Goal: Task Accomplishment & Management: Use online tool/utility

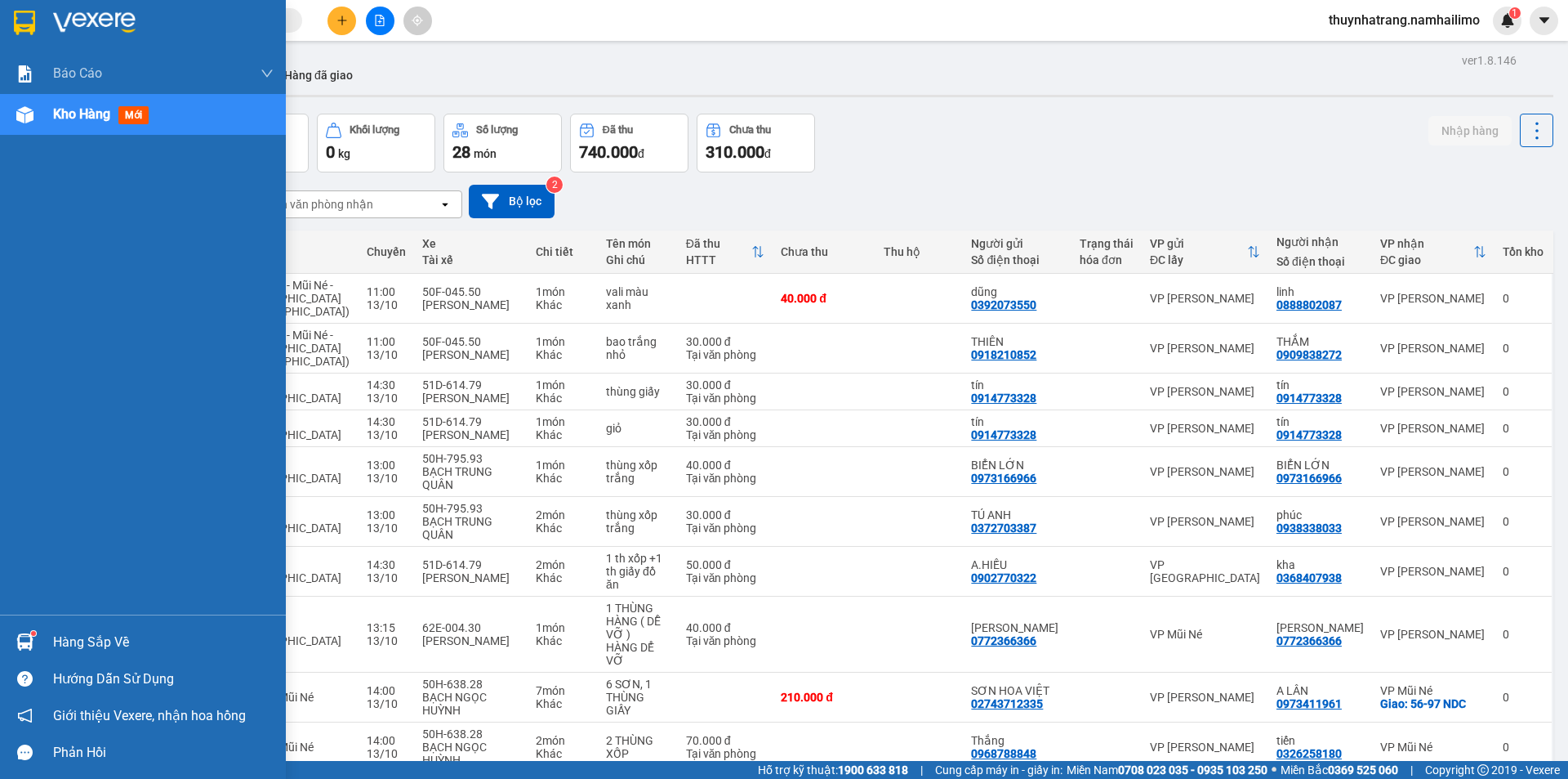
click at [87, 644] on div "Hàng sắp về" at bounding box center [163, 642] width 221 height 24
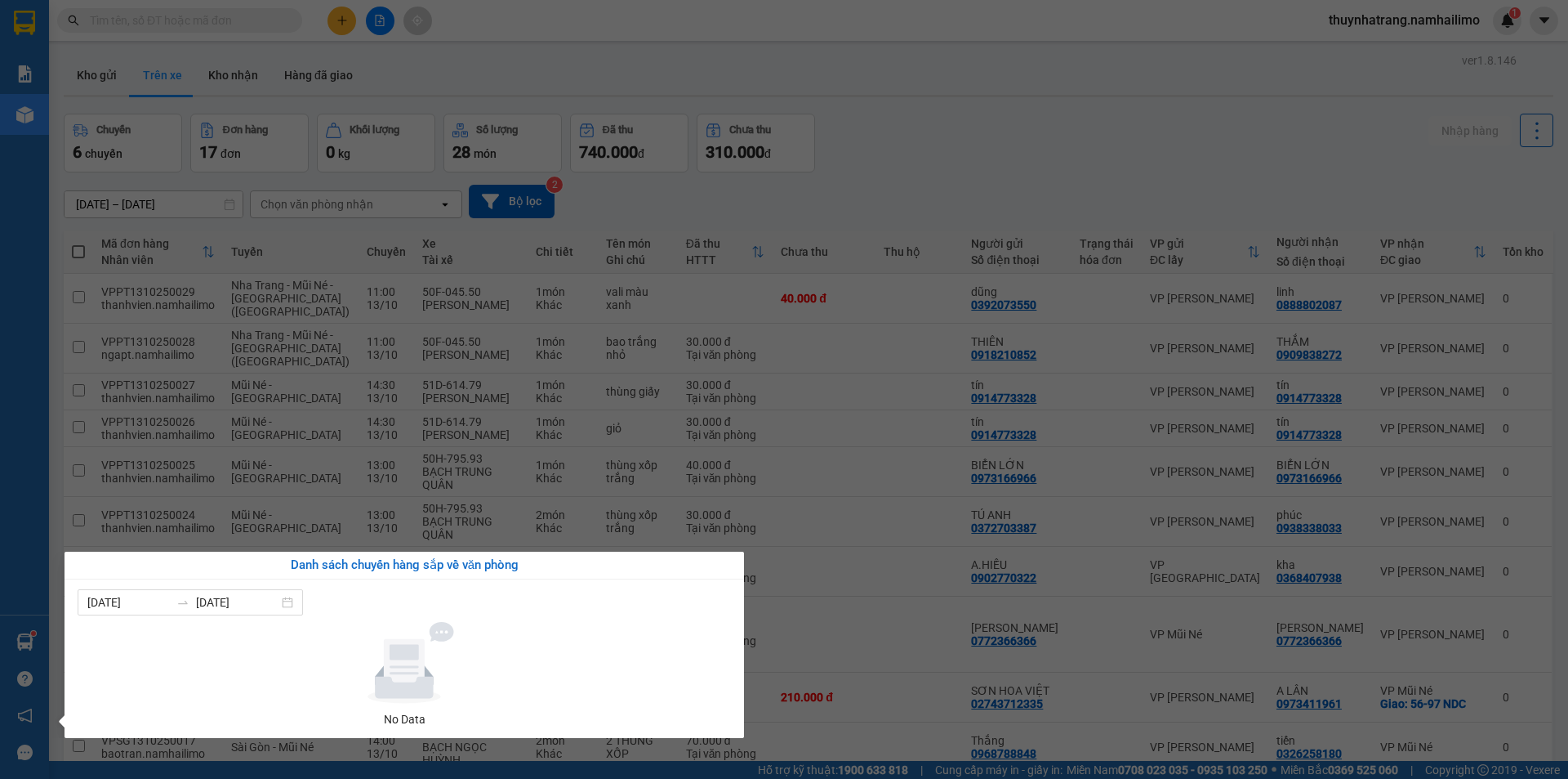
drag, startPoint x: 909, startPoint y: 684, endPoint x: 893, endPoint y: 667, distance: 23.3
click at [906, 681] on section "Kết quả tìm kiếm ( 0 ) Bộ lọc No Data thuynhatrang.namhailimo 1 Báo cáo Báo cáo…" at bounding box center [784, 389] width 1568 height 779
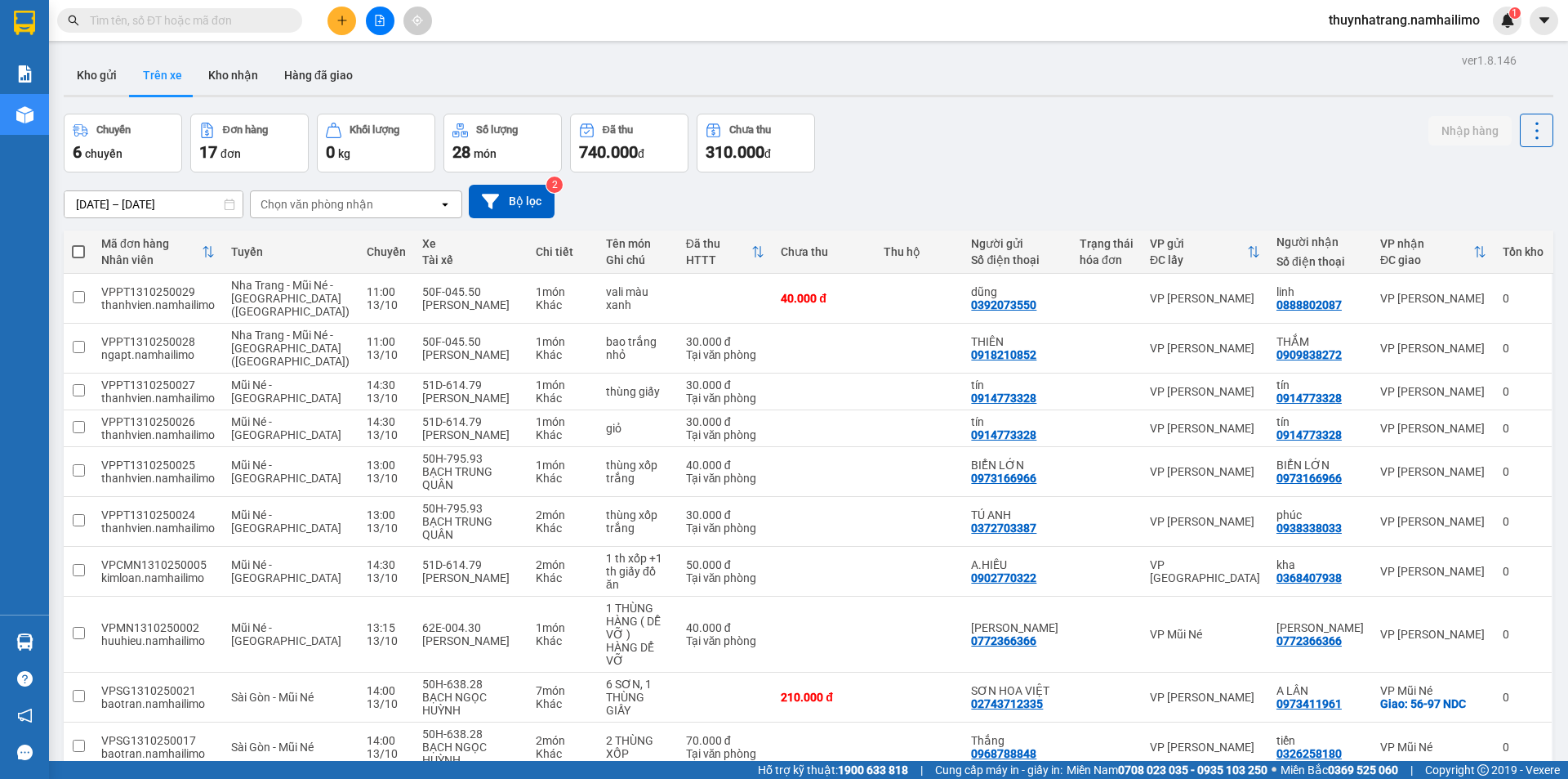
click at [392, 208] on div "Chọn văn phòng nhận" at bounding box center [345, 203] width 188 height 26
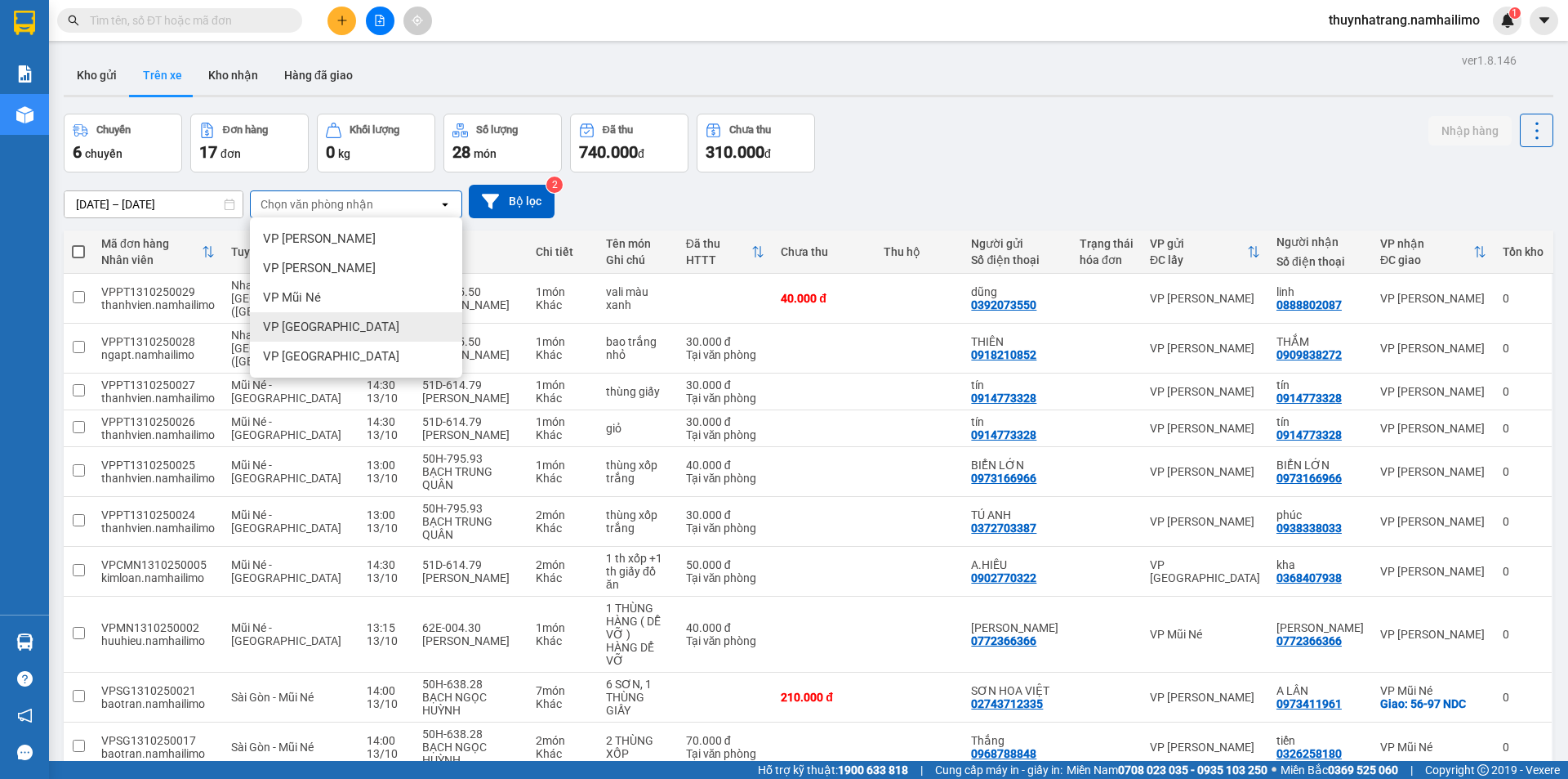
click at [312, 329] on span "VP [GEOGRAPHIC_DATA]" at bounding box center [330, 327] width 136 height 17
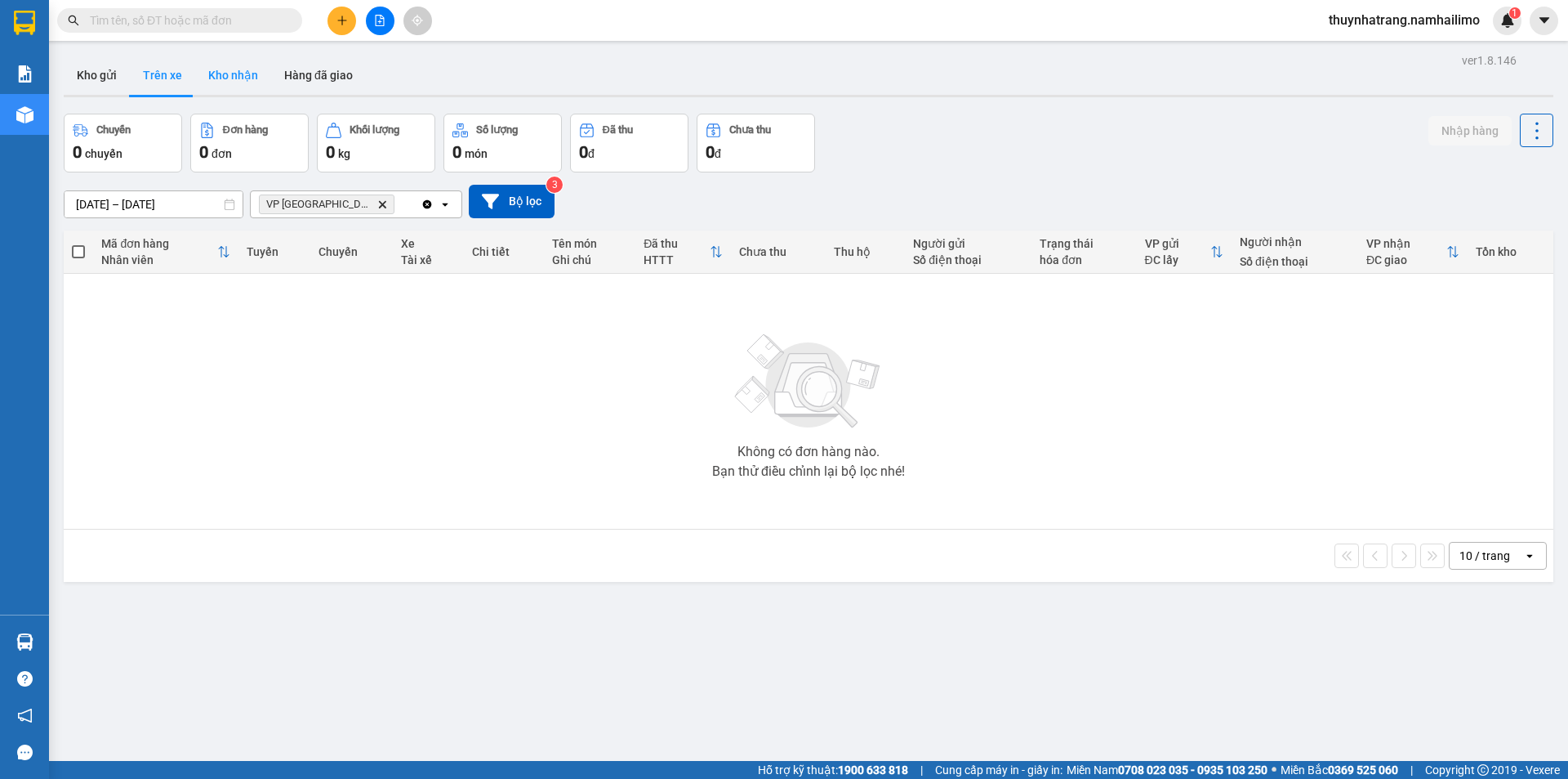
click at [224, 80] on button "Kho nhận" at bounding box center [232, 74] width 76 height 39
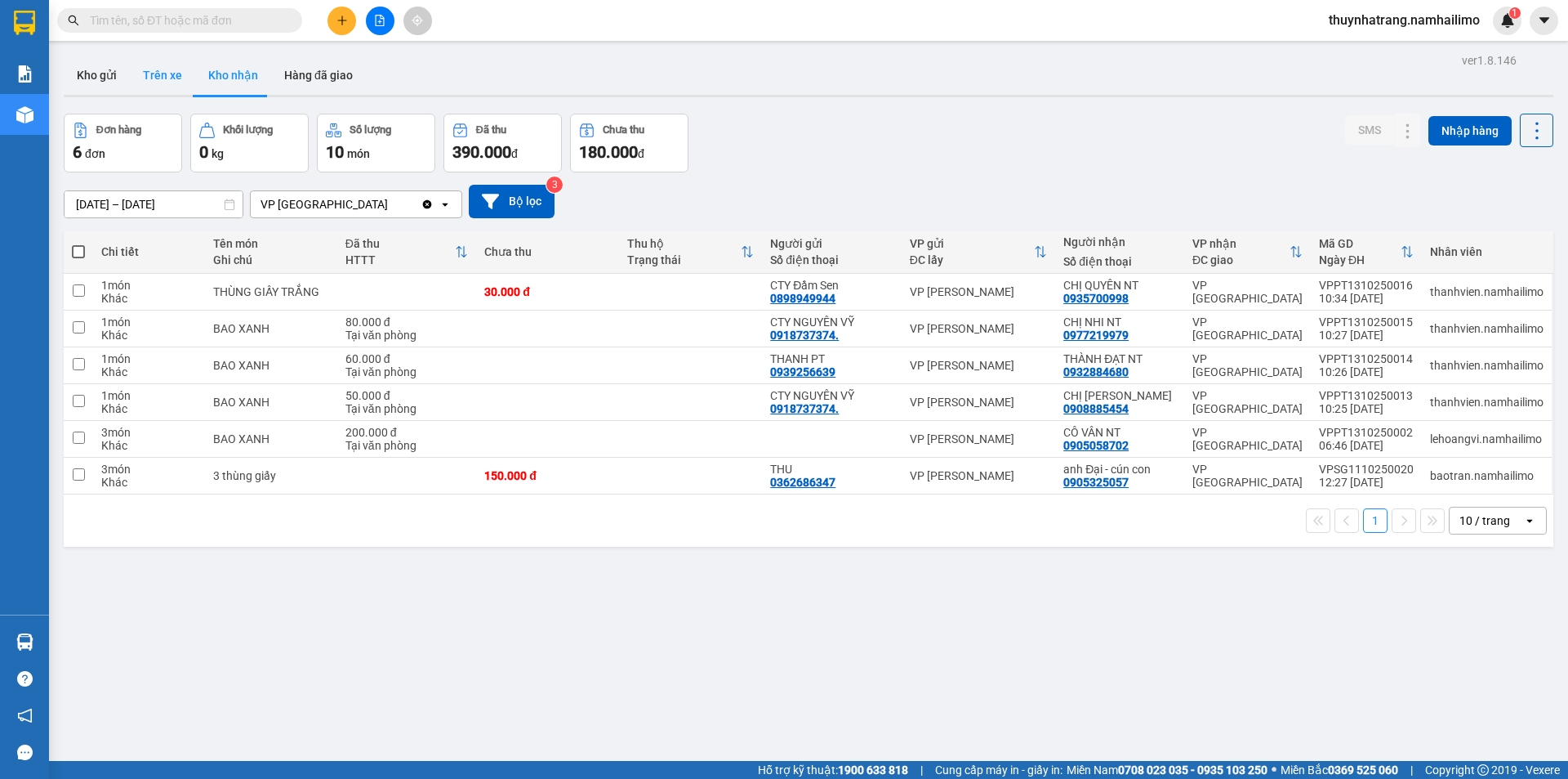
click at [149, 81] on button "Trên xe" at bounding box center [162, 74] width 65 height 39
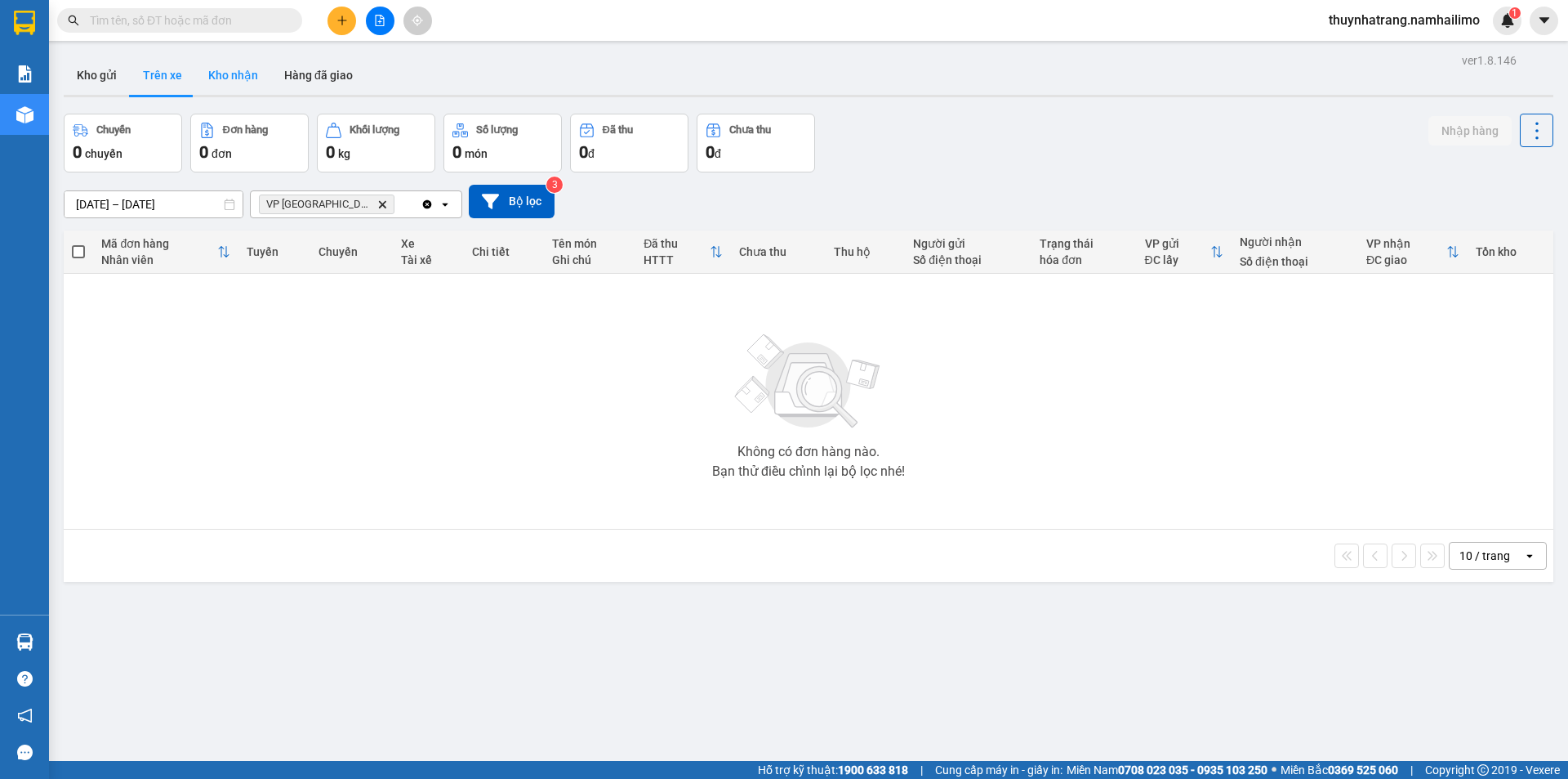
click at [236, 80] on button "Kho nhận" at bounding box center [232, 74] width 76 height 39
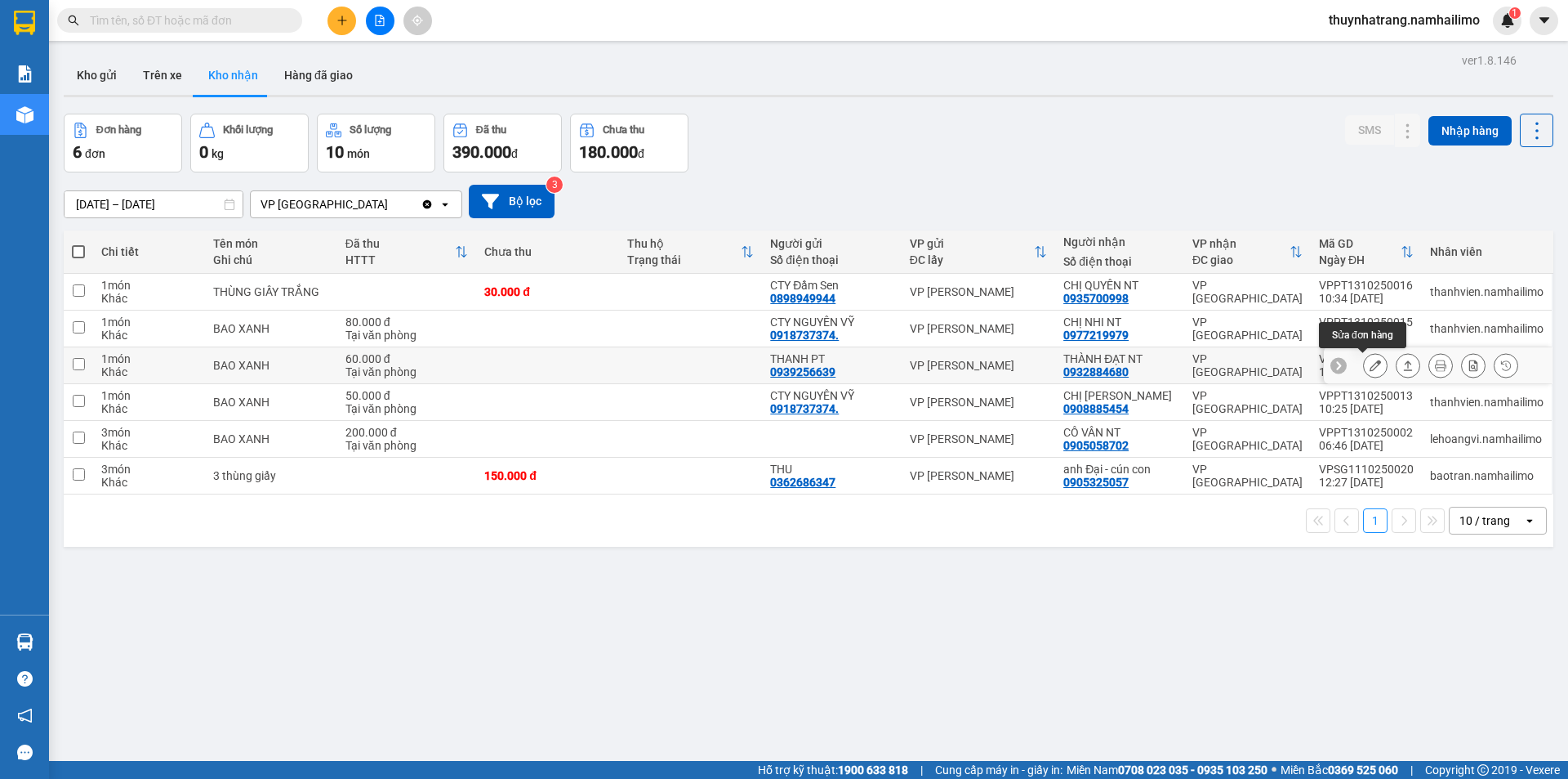
click at [1369, 367] on icon at bounding box center [1375, 366] width 12 height 12
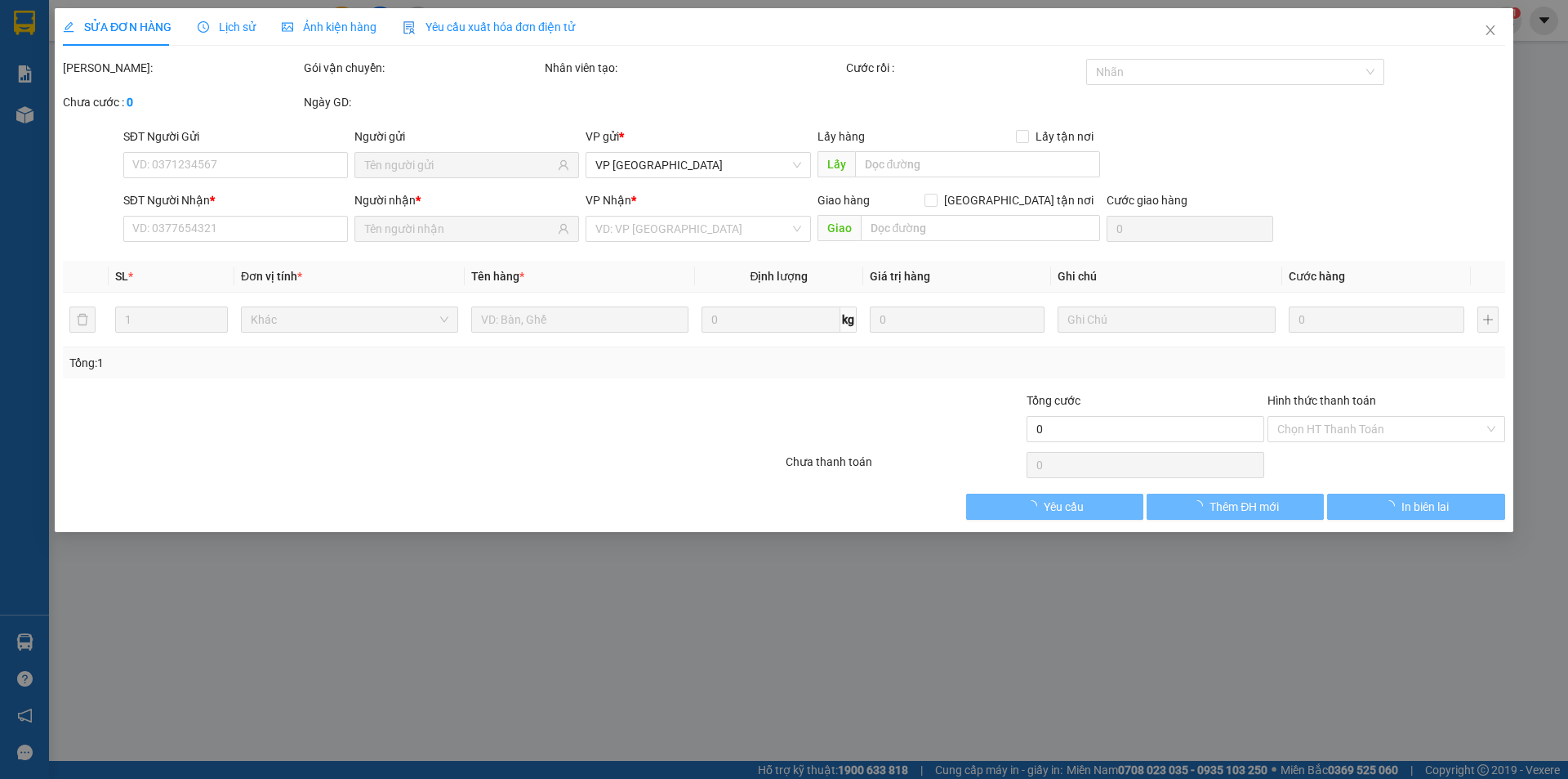
type input "0939256639"
type input "THANH PT"
type input "0932884680"
type input "THÀNH ĐẠT NT"
type input "60.000"
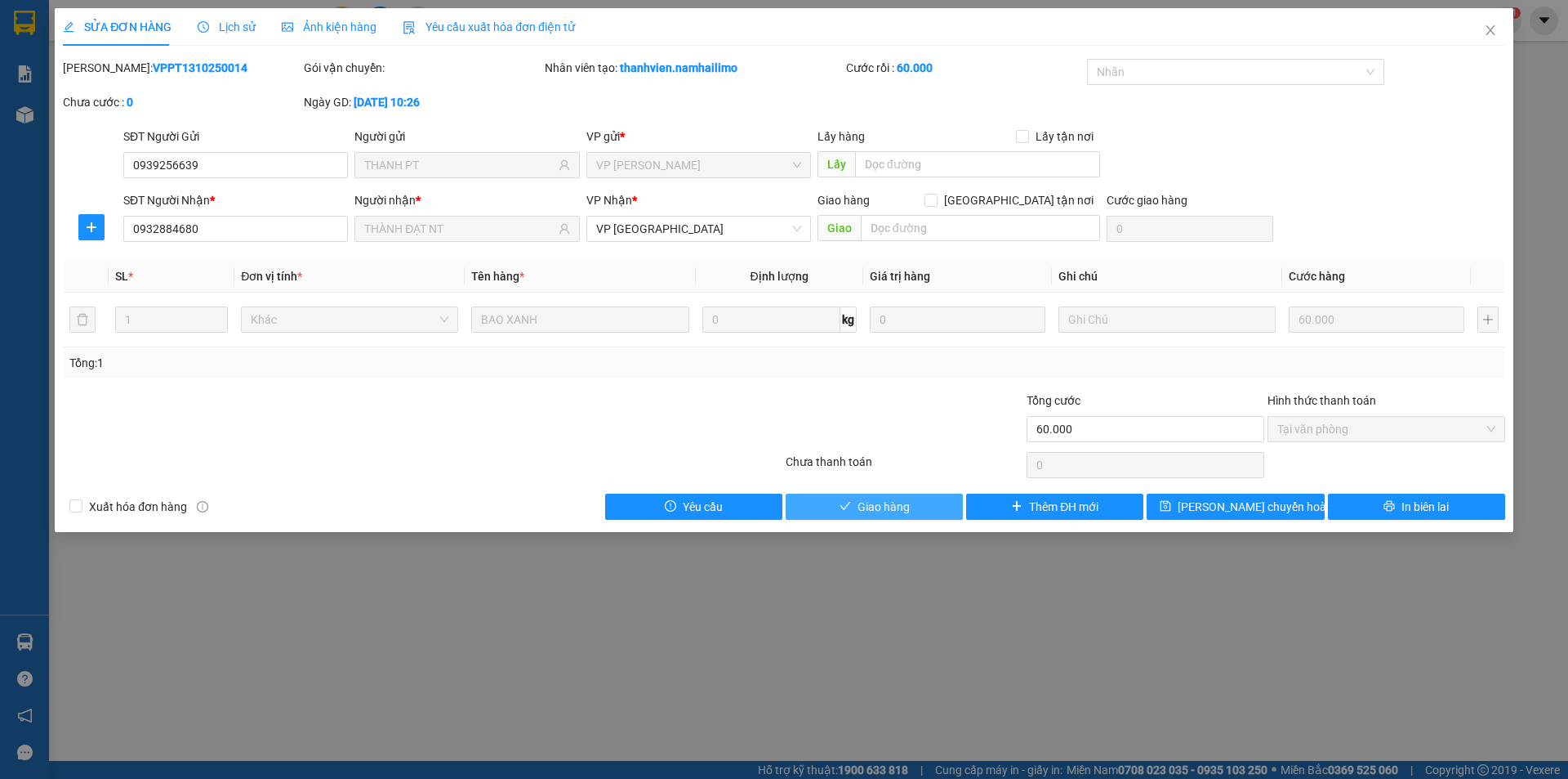
click at [897, 503] on span "Giao hàng" at bounding box center [883, 506] width 52 height 18
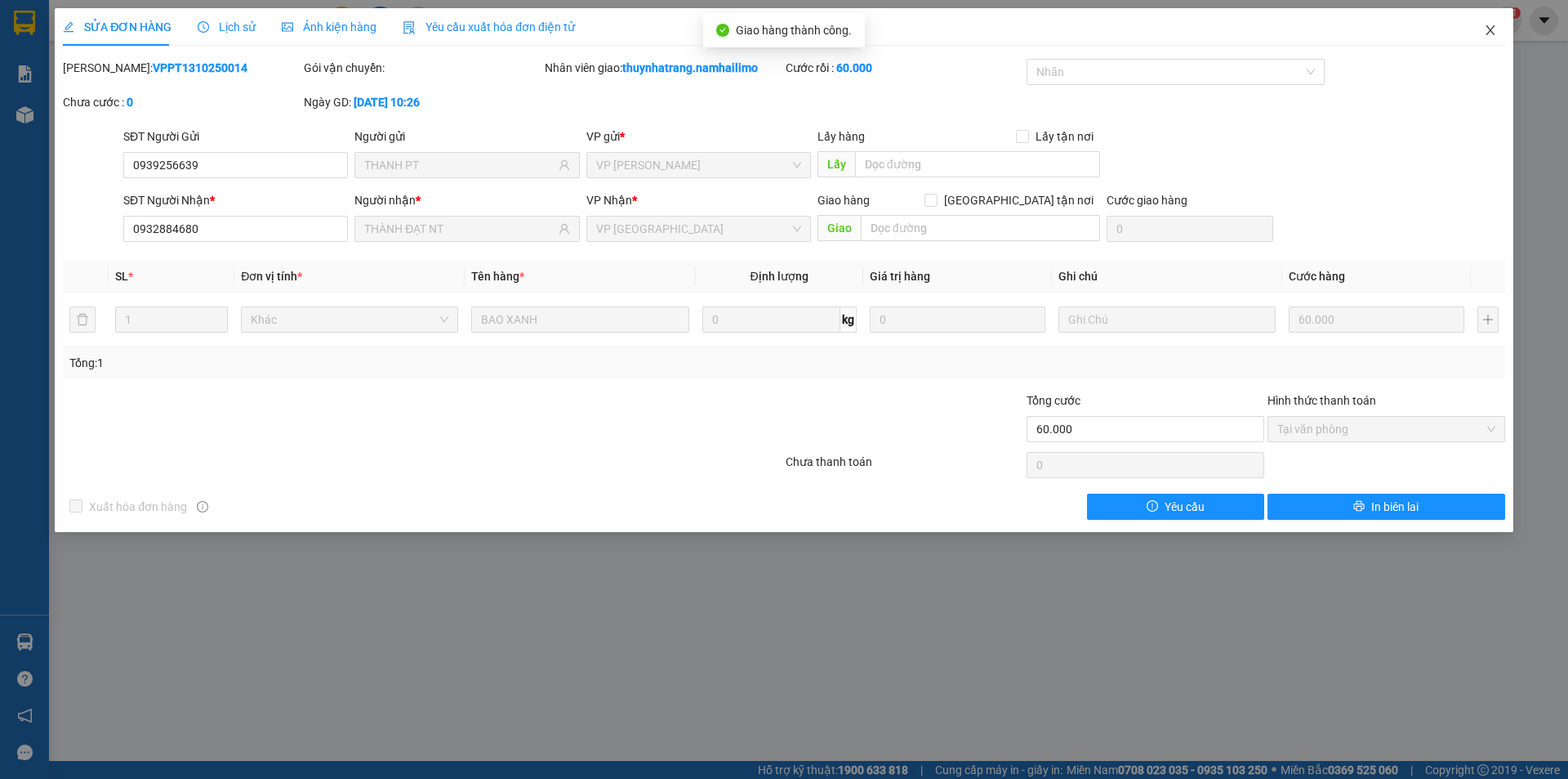
click at [1494, 30] on icon "close" at bounding box center [1490, 30] width 13 height 13
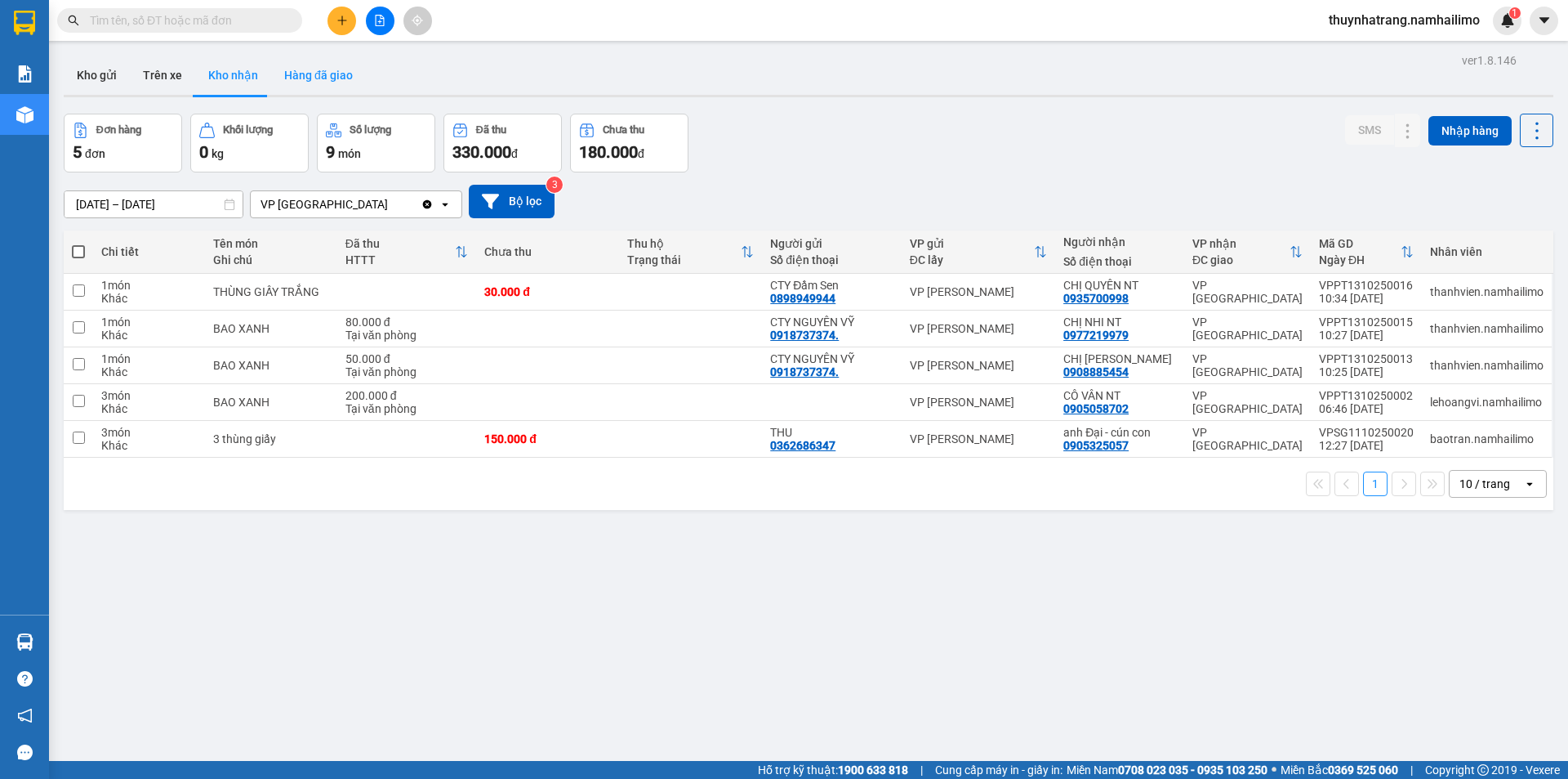
click at [322, 74] on button "Hàng đã giao" at bounding box center [318, 74] width 94 height 39
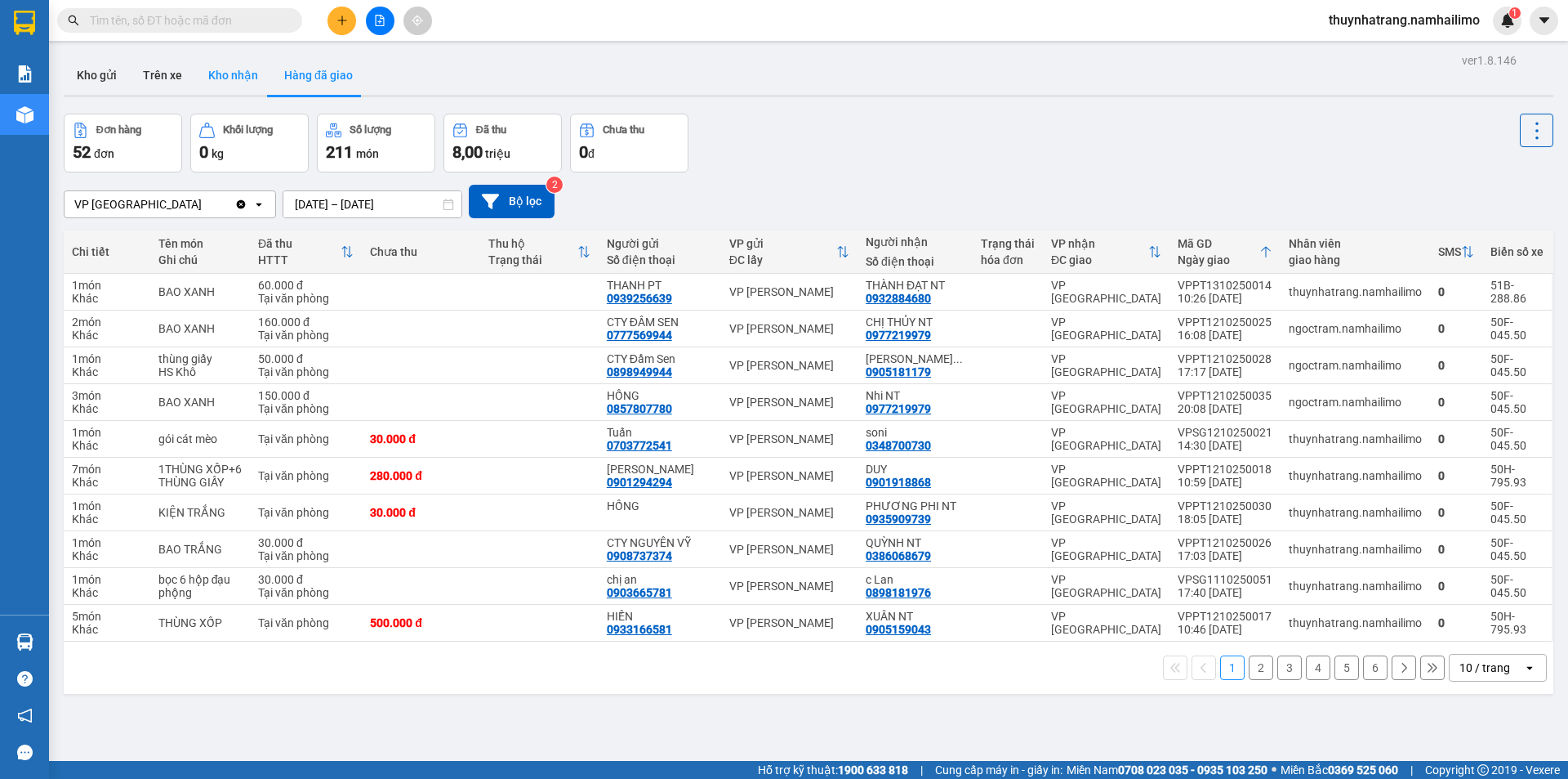
click at [230, 75] on button "Kho nhận" at bounding box center [232, 74] width 76 height 39
